Goal: Use online tool/utility: Utilize a website feature to perform a specific function

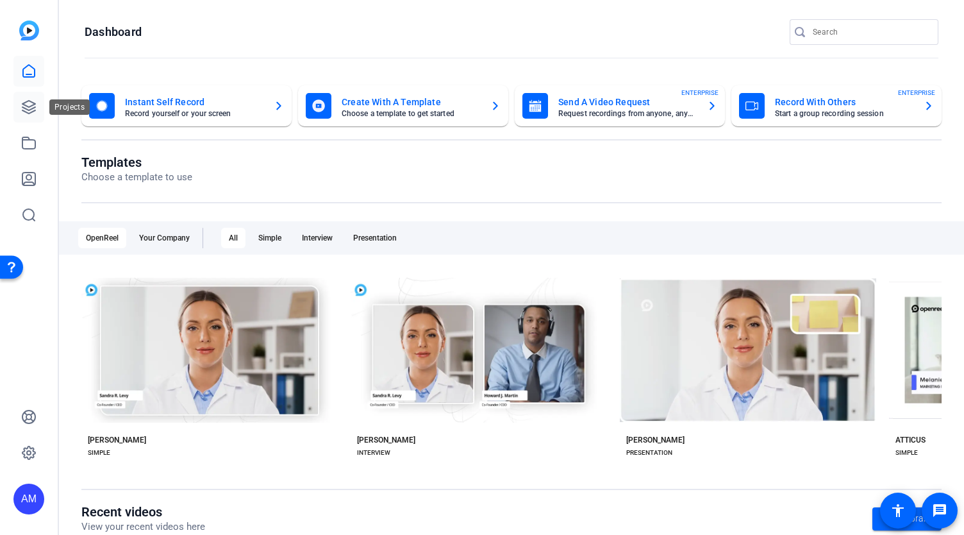
click at [24, 104] on icon at bounding box center [28, 107] width 13 height 13
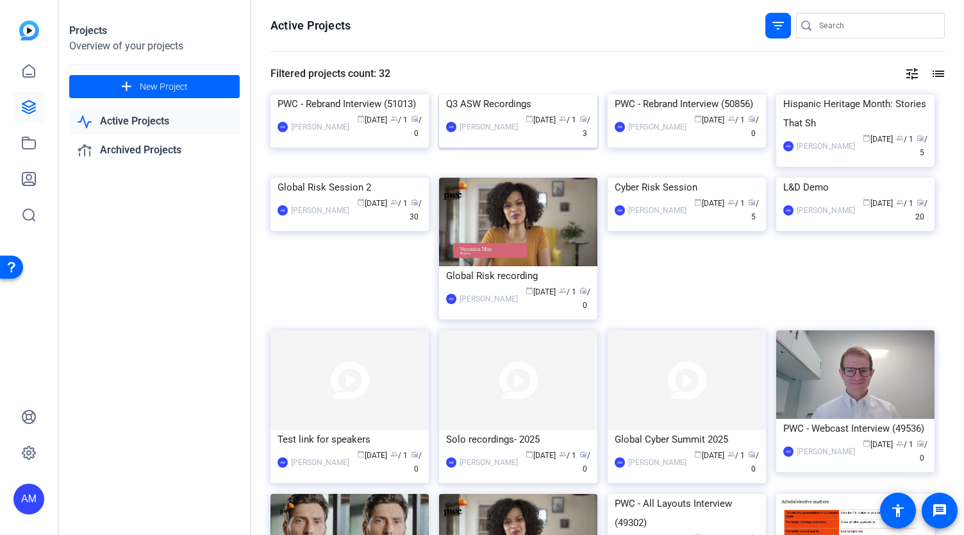
click at [507, 94] on img at bounding box center [518, 94] width 158 height 0
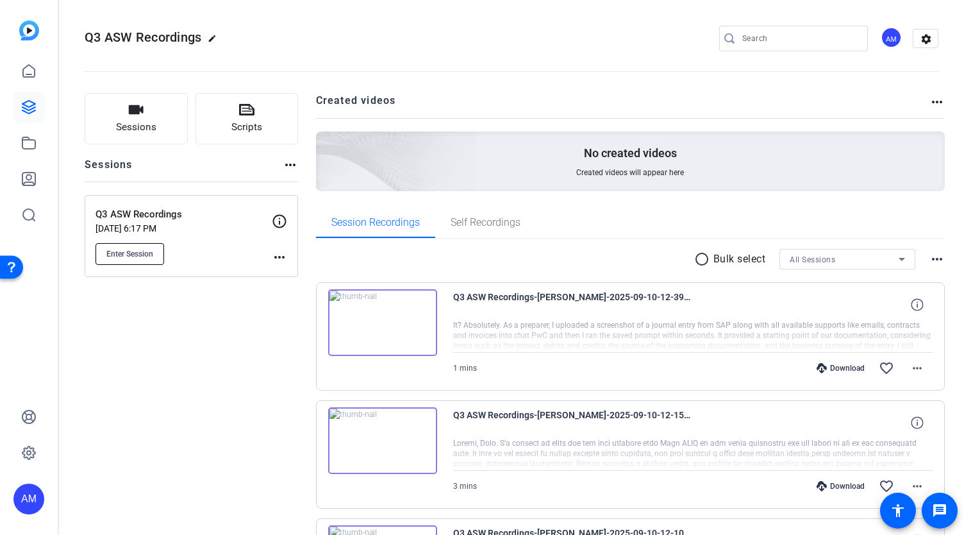
click at [138, 255] on span "Enter Session" at bounding box center [129, 254] width 47 height 10
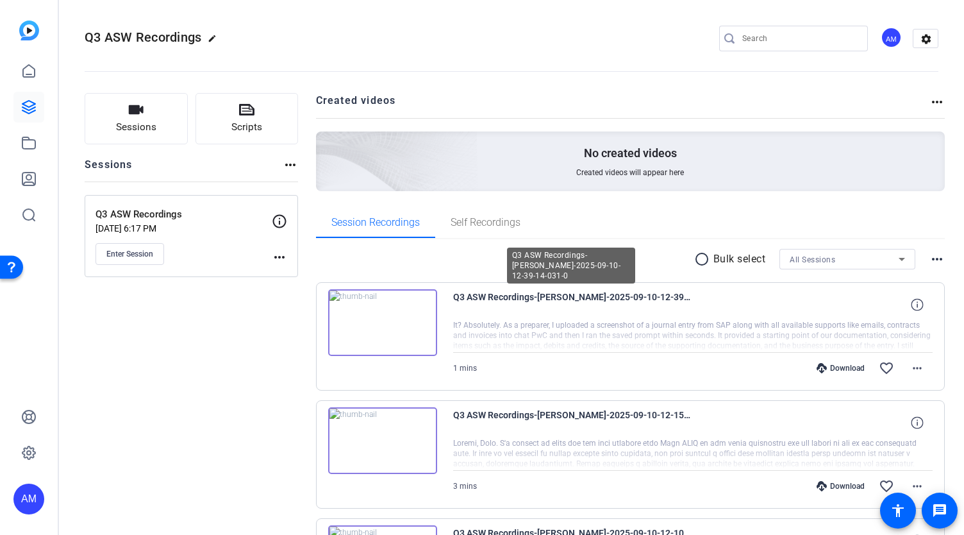
click at [412, 313] on img at bounding box center [382, 322] width 109 height 67
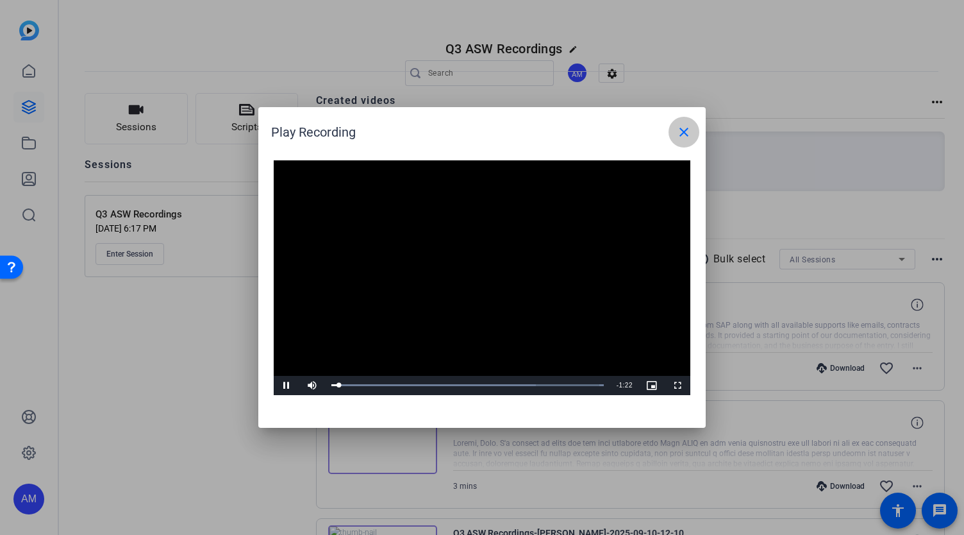
click at [685, 123] on span at bounding box center [684, 132] width 31 height 31
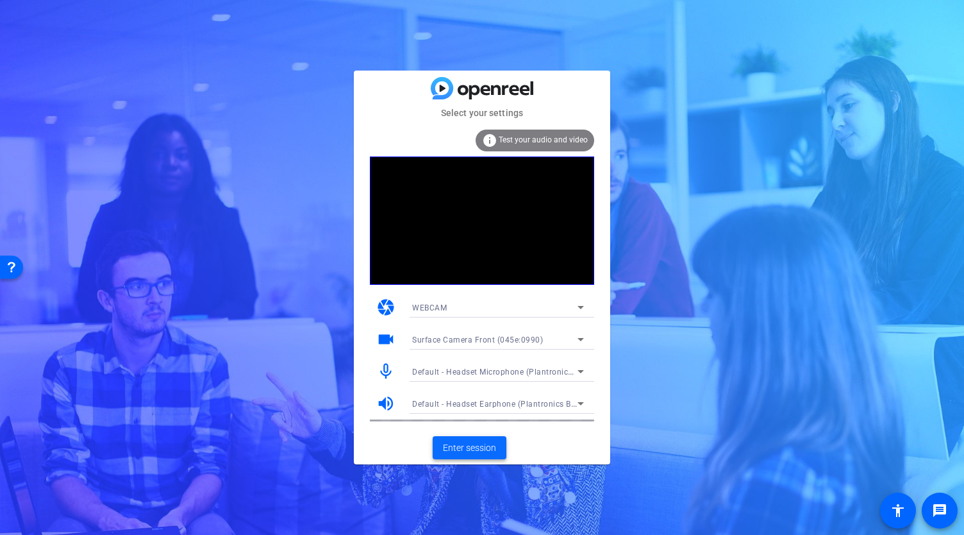
click at [468, 453] on span "Enter session" at bounding box center [469, 447] width 53 height 13
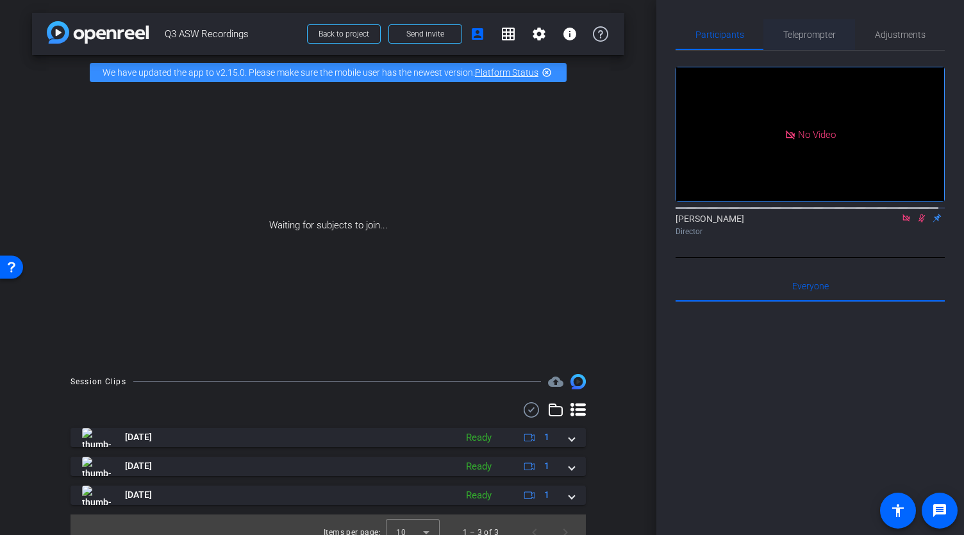
click at [812, 37] on span "Teleprompter" at bounding box center [809, 34] width 53 height 9
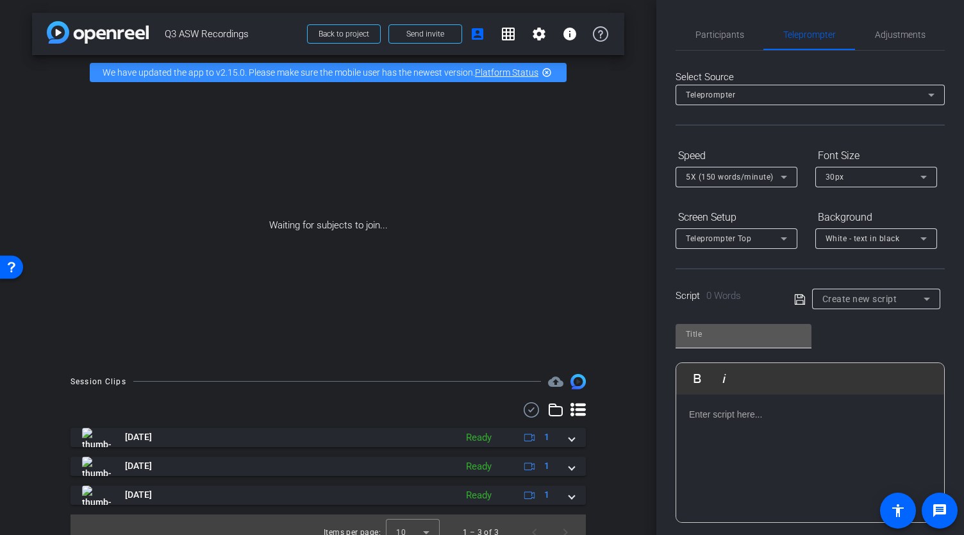
click at [751, 331] on input "text" at bounding box center [743, 333] width 115 height 15
click at [713, 421] on div at bounding box center [810, 458] width 268 height 128
click at [728, 329] on input "text" at bounding box center [743, 333] width 115 height 15
type input "[PERSON_NAME]"
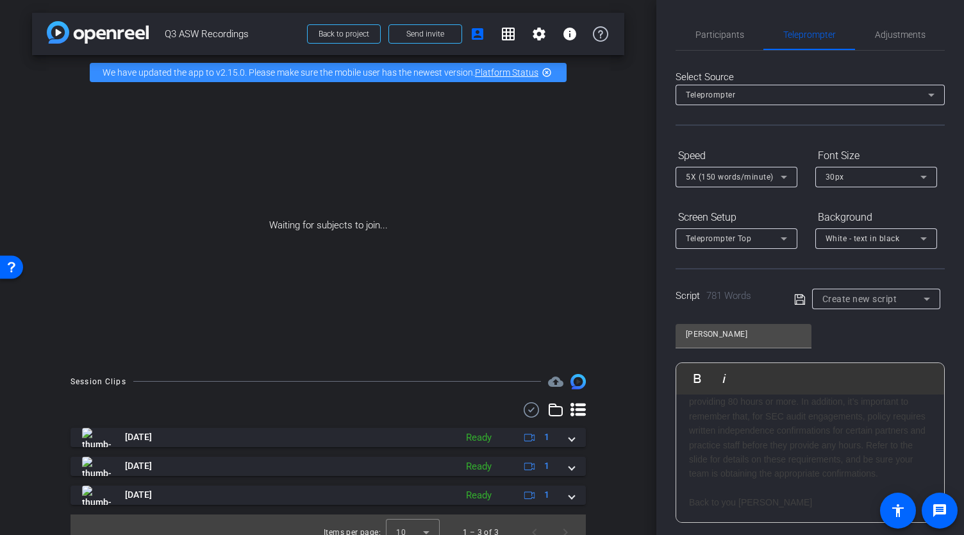
click at [803, 295] on span at bounding box center [803, 299] width 18 height 12
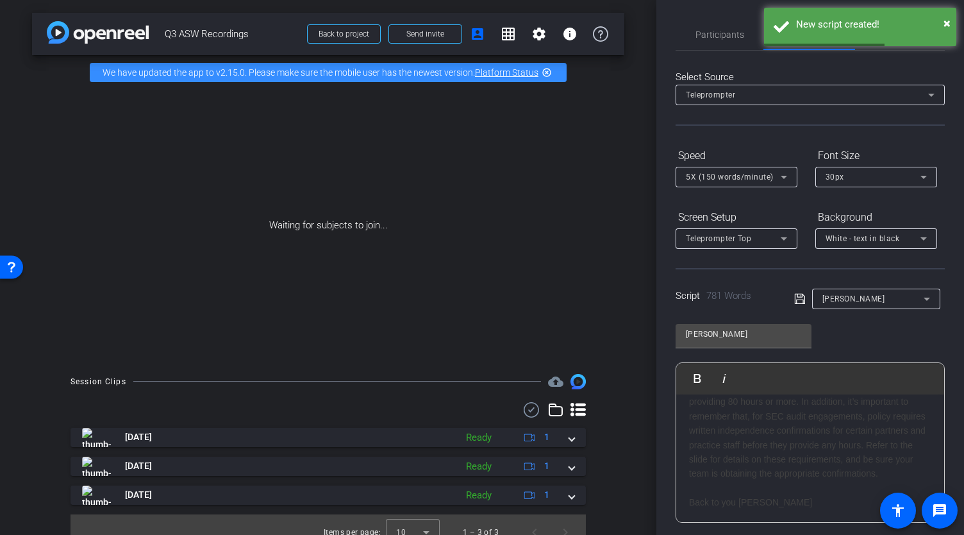
click at [940, 406] on div "Participants Teleprompter Adjustments [PERSON_NAME] Director Everyone 0 Mark al…" at bounding box center [810, 267] width 308 height 535
click at [884, 424] on div "And remember, all audit engagement team members, except for members of the IA […" at bounding box center [810, 401] width 242 height 158
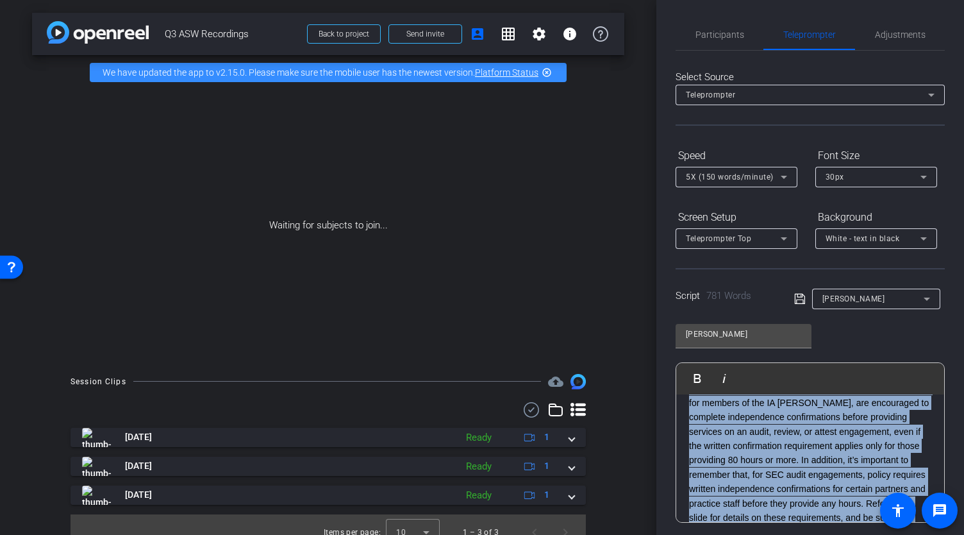
scroll to position [96, 0]
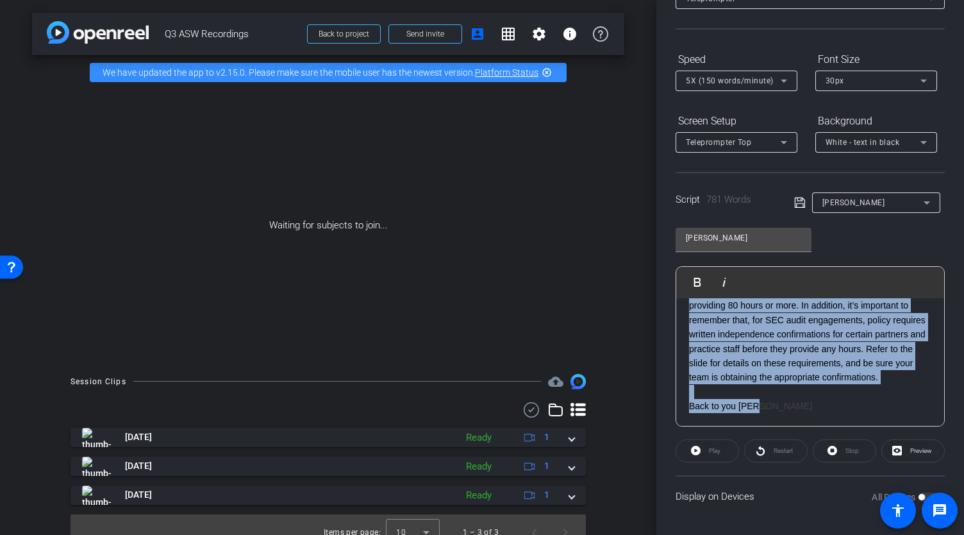
drag, startPoint x: 691, startPoint y: 414, endPoint x: 964, endPoint y: 565, distance: 311.3
click at [964, 534] on html "Accessibility Screen-Reader Guide, Feedback, and Issue Reporting | New window m…" at bounding box center [482, 267] width 964 height 535
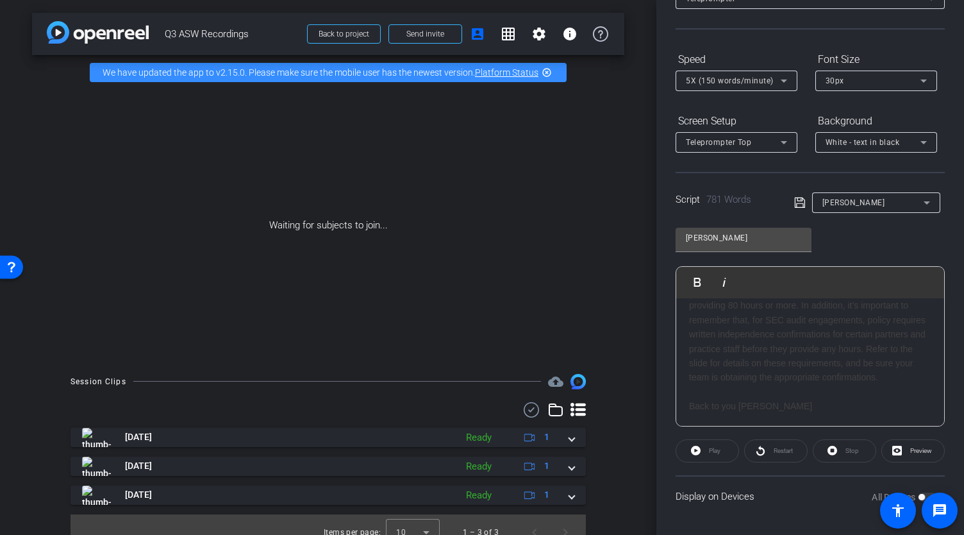
scroll to position [2929, 0]
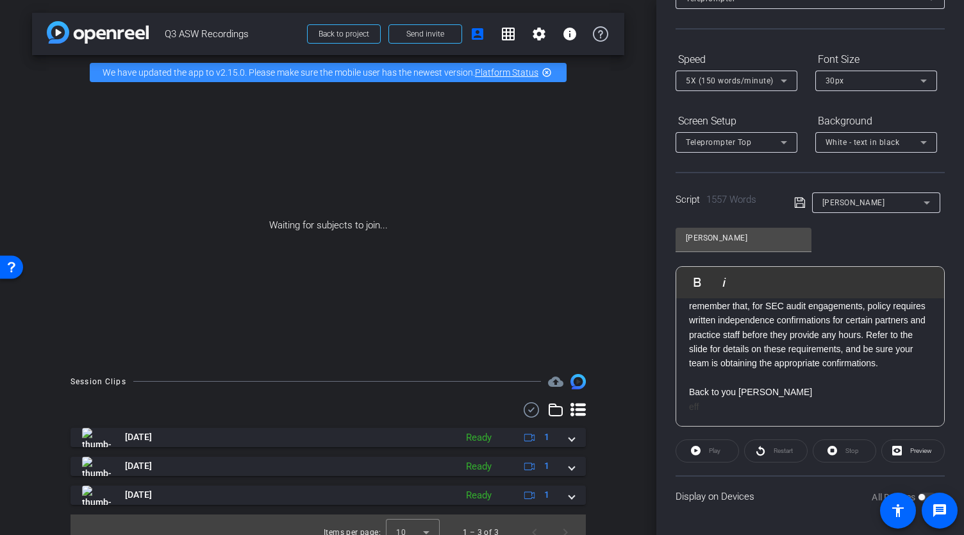
click at [797, 203] on icon at bounding box center [799, 202] width 10 height 10
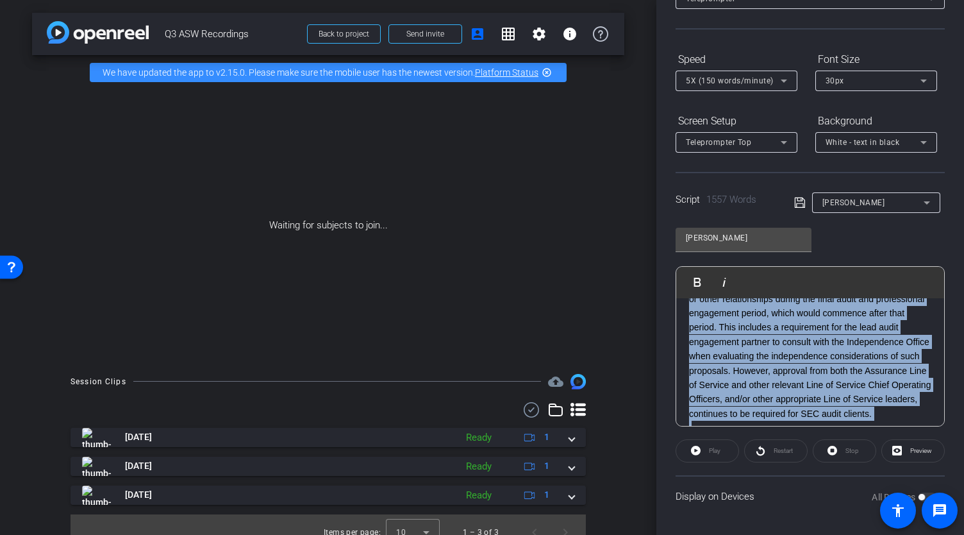
scroll to position [2955, 0]
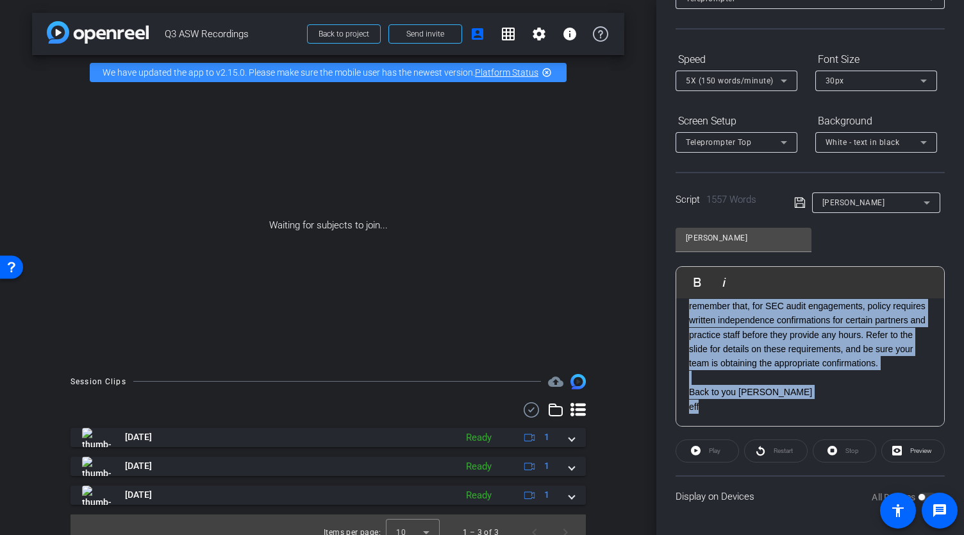
drag, startPoint x: 689, startPoint y: 317, endPoint x: 907, endPoint y: 563, distance: 328.3
click at [907, 534] on html "Accessibility Screen-Reader Guide, Feedback, and Issue Reporting | New window m…" at bounding box center [482, 267] width 964 height 535
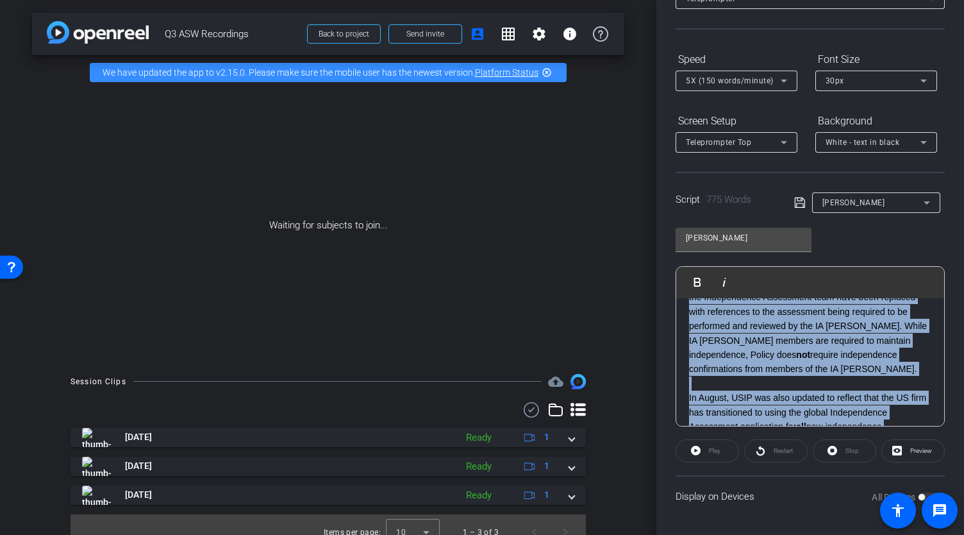
scroll to position [0, 0]
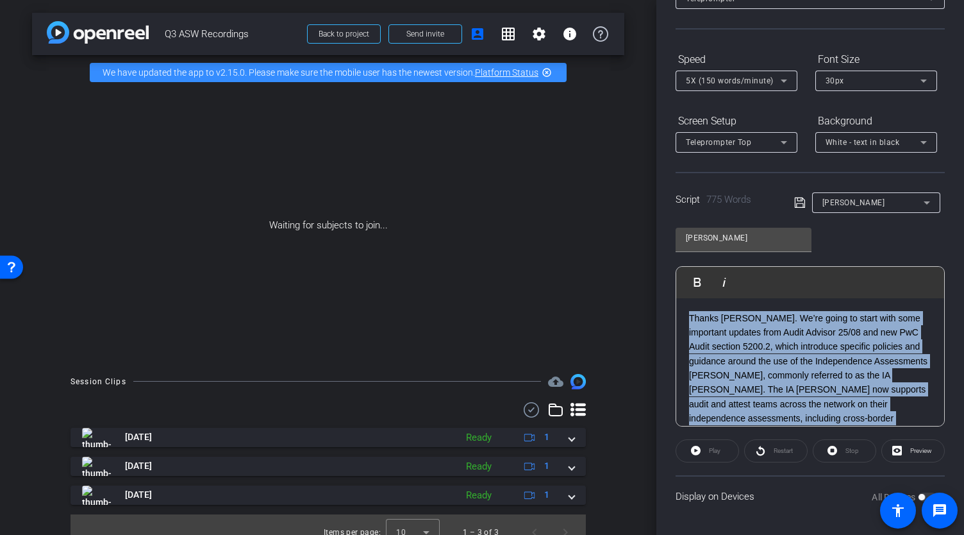
drag, startPoint x: 850, startPoint y: 416, endPoint x: 685, endPoint y: 217, distance: 258.2
click at [685, 218] on div "[PERSON_NAME] Play Play from this location Play Selected Play and display the s…" at bounding box center [810, 322] width 269 height 208
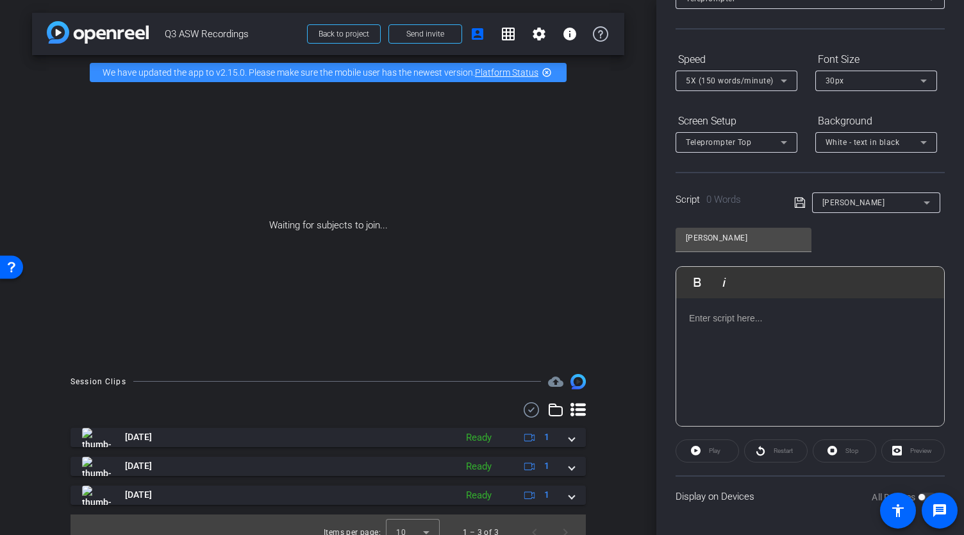
scroll to position [1407, 0]
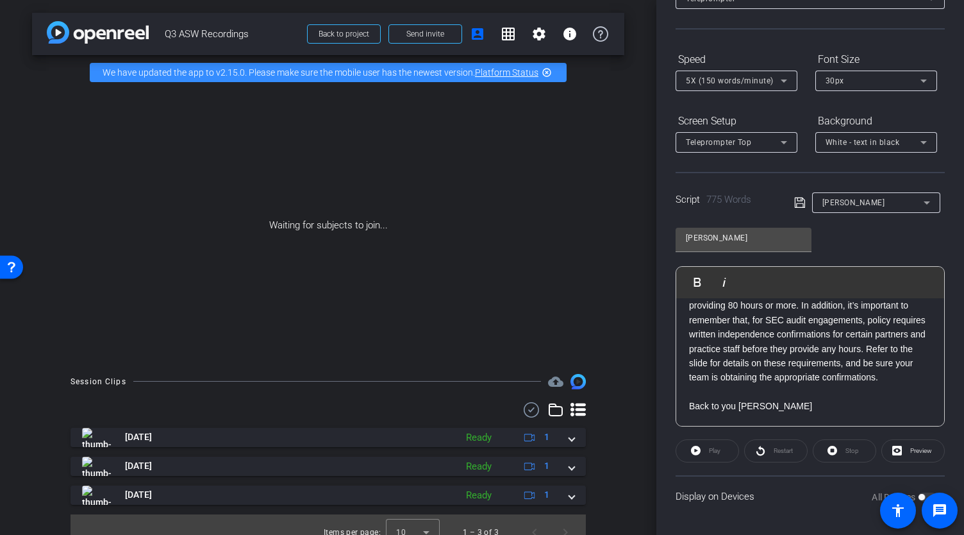
drag, startPoint x: 938, startPoint y: 412, endPoint x: 935, endPoint y: 388, distance: 24.6
click at [935, 388] on div "Play Play from this location Play Selected Play and display the selected text o…" at bounding box center [810, 346] width 269 height 160
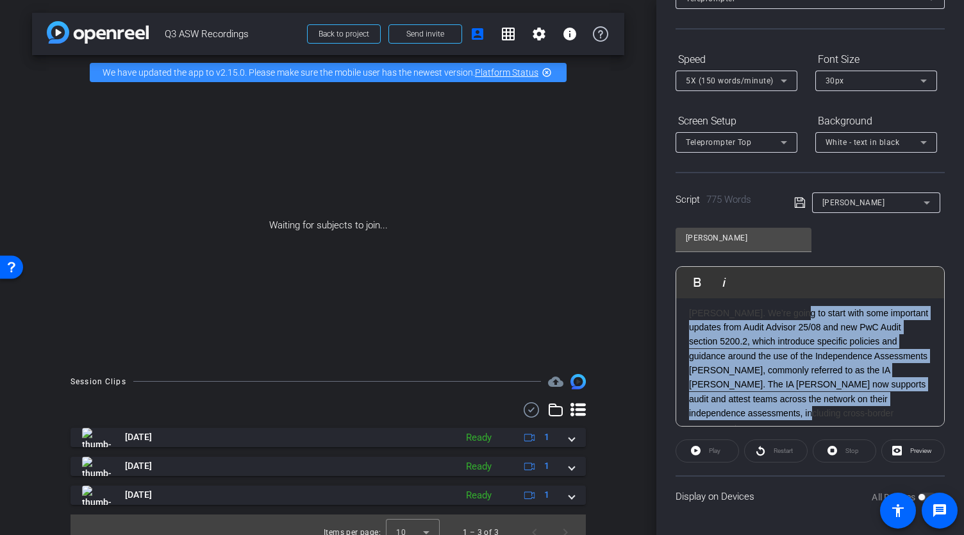
scroll to position [0, 0]
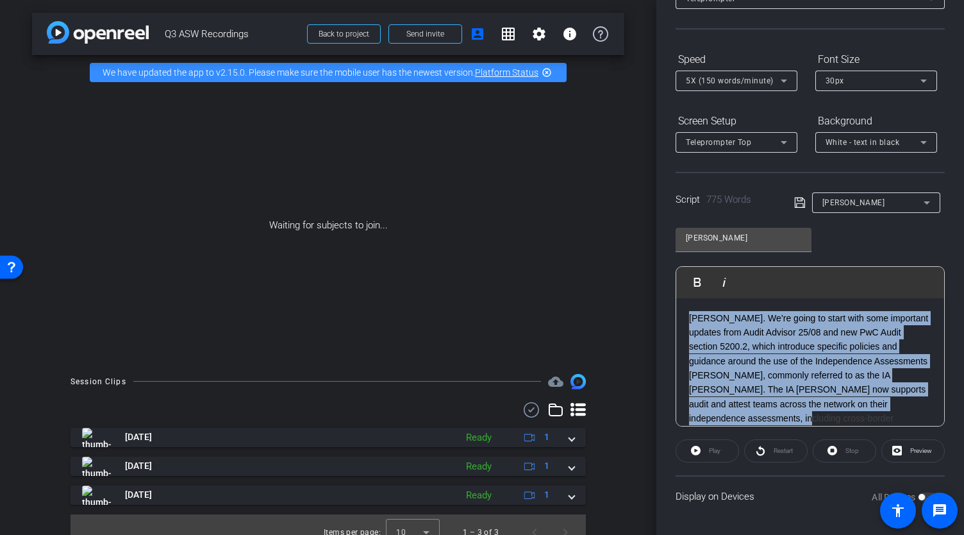
drag, startPoint x: 858, startPoint y: 327, endPoint x: 678, endPoint y: 315, distance: 179.9
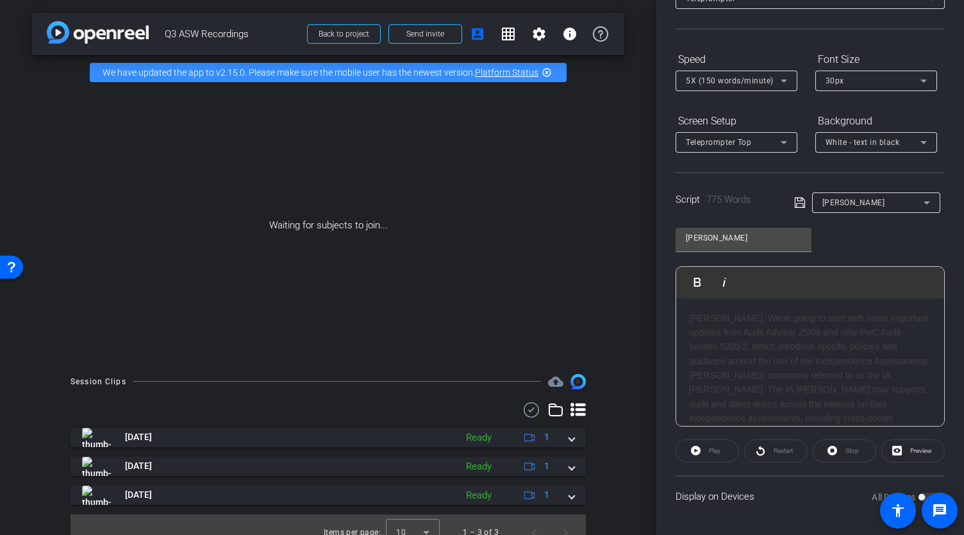
drag, startPoint x: 834, startPoint y: 348, endPoint x: 865, endPoint y: 369, distance: 37.0
click at [865, 369] on div "[PERSON_NAME]. We’re going to start with some important updates from Audit Advi…" at bounding box center [810, 376] width 242 height 130
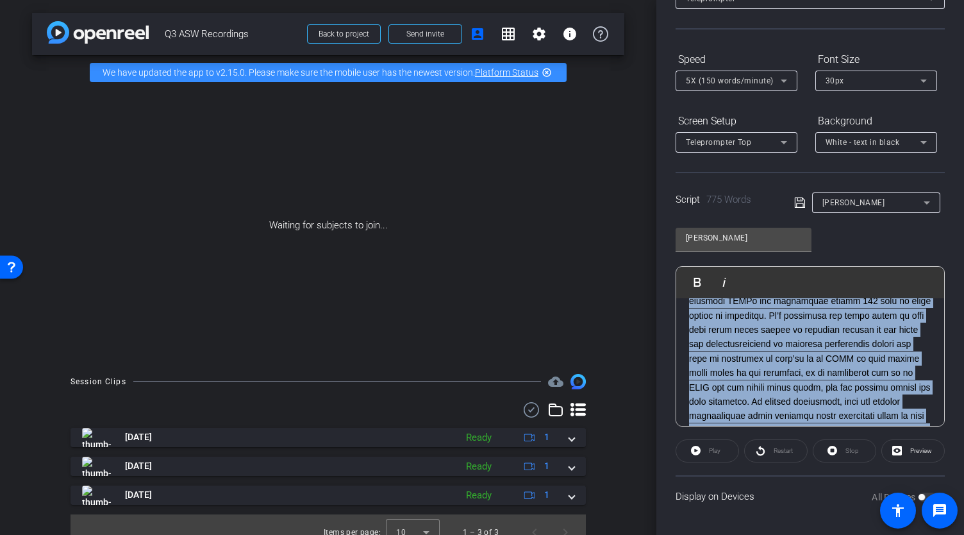
scroll to position [1419, 0]
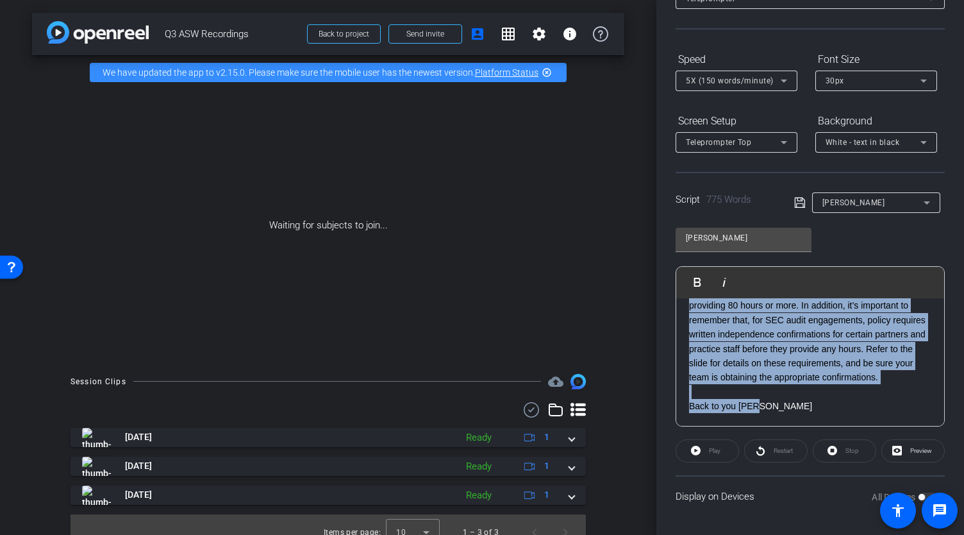
drag, startPoint x: 691, startPoint y: 318, endPoint x: 913, endPoint y: 549, distance: 320.1
click at [913, 534] on html "Accessibility Screen-Reader Guide, Feedback, and Issue Reporting | New window m…" at bounding box center [482, 267] width 964 height 535
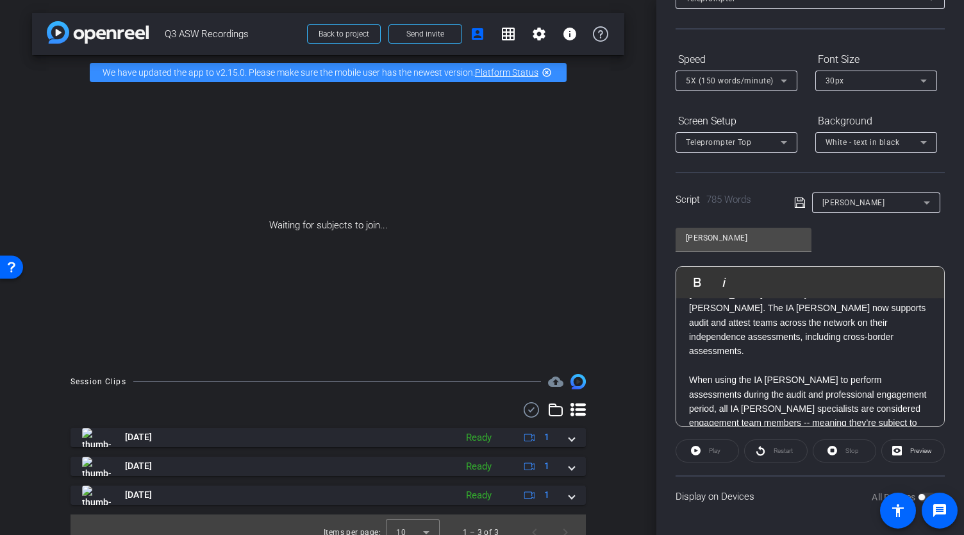
scroll to position [0, 0]
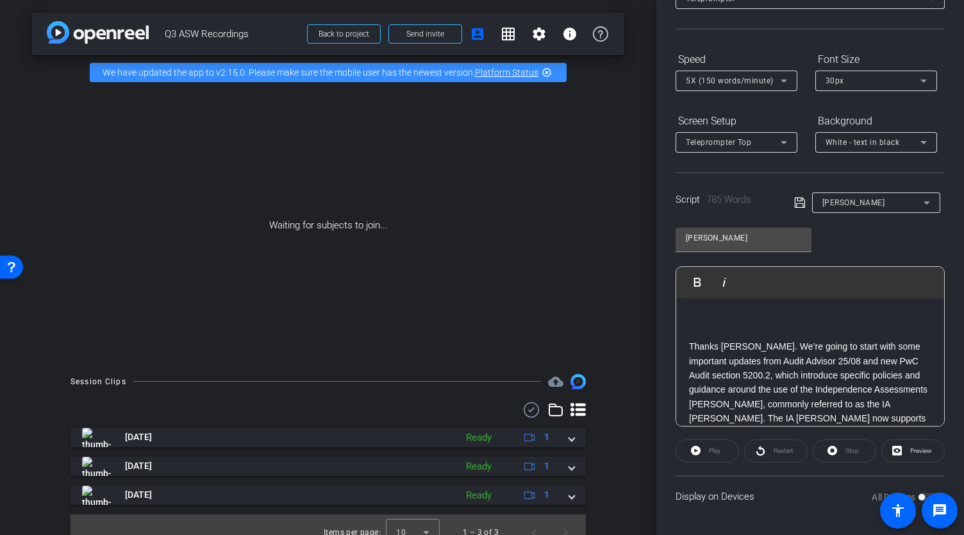
click at [701, 325] on p at bounding box center [810, 332] width 242 height 14
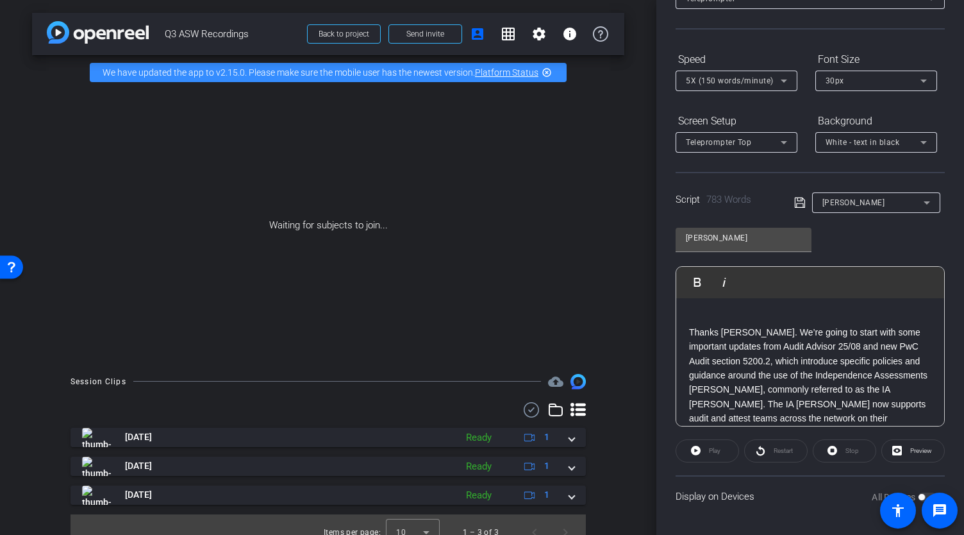
click at [691, 331] on p "Thanks [PERSON_NAME]. We’re going to start with some important updates from Aud…" at bounding box center [810, 390] width 242 height 130
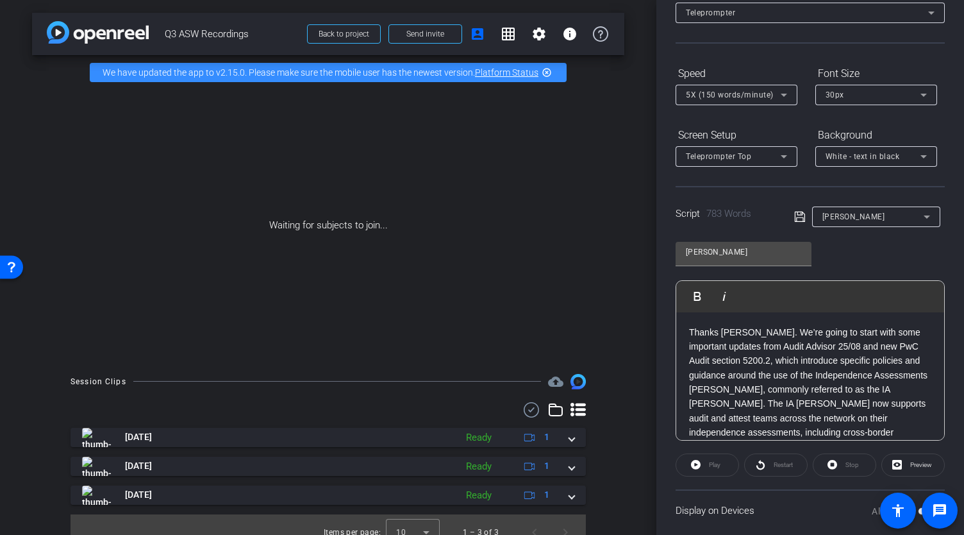
click at [800, 219] on icon at bounding box center [799, 217] width 10 height 10
